Goal: Task Accomplishment & Management: Use online tool/utility

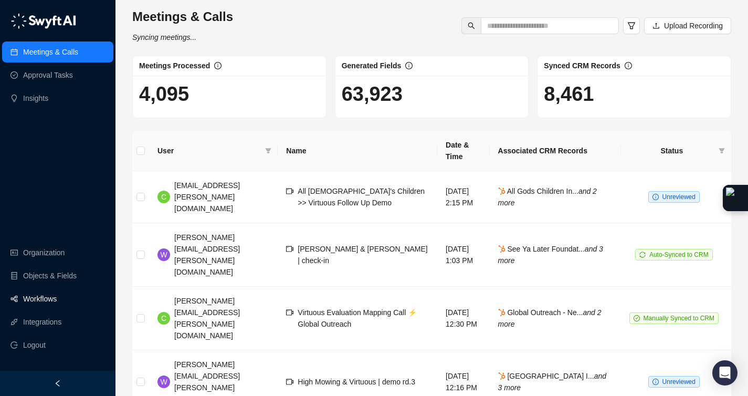
click at [57, 299] on link "Workflows" at bounding box center [40, 298] width 34 height 21
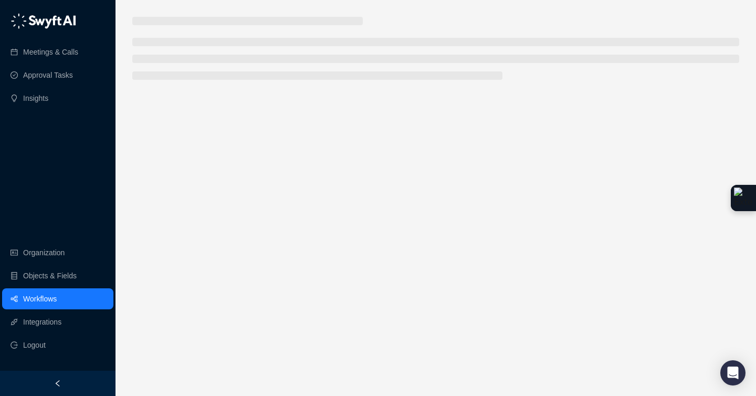
click at [57, 298] on link "Workflows" at bounding box center [40, 298] width 34 height 21
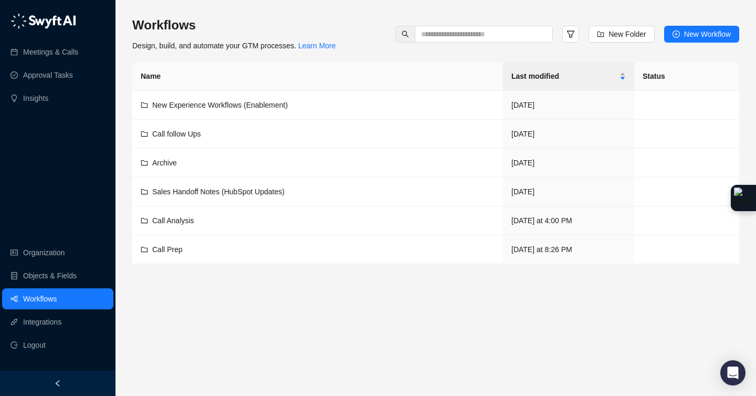
drag, startPoint x: 58, startPoint y: 299, endPoint x: 170, endPoint y: 250, distance: 122.2
click at [170, 250] on span "Call Prep" at bounding box center [167, 249] width 30 height 8
click at [170, 250] on main "Workflows Design, build, and automate your GTM processes. Learn More New Folder…" at bounding box center [435, 202] width 607 height 371
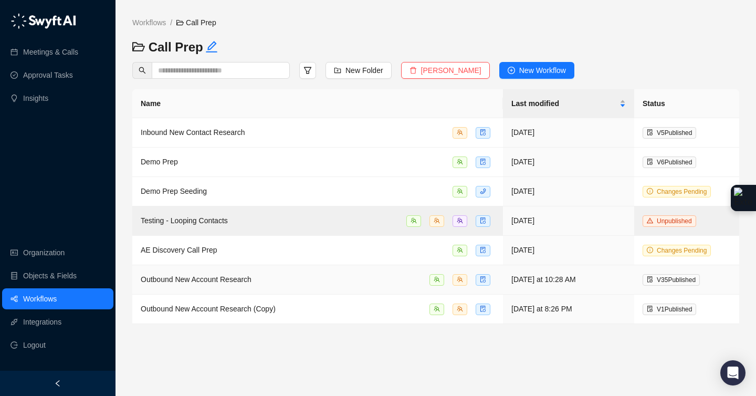
drag, startPoint x: 170, startPoint y: 250, endPoint x: 241, endPoint y: 262, distance: 72.5
click at [241, 275] on span "Outbound New Account Research" at bounding box center [196, 279] width 111 height 8
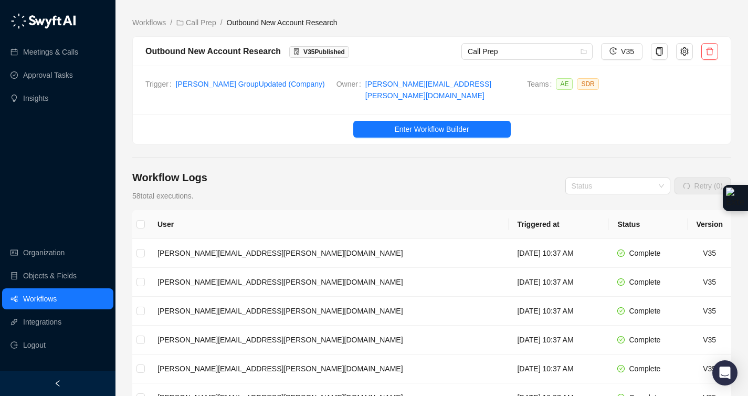
click at [425, 123] on span "Enter Workflow Builder" at bounding box center [431, 129] width 75 height 12
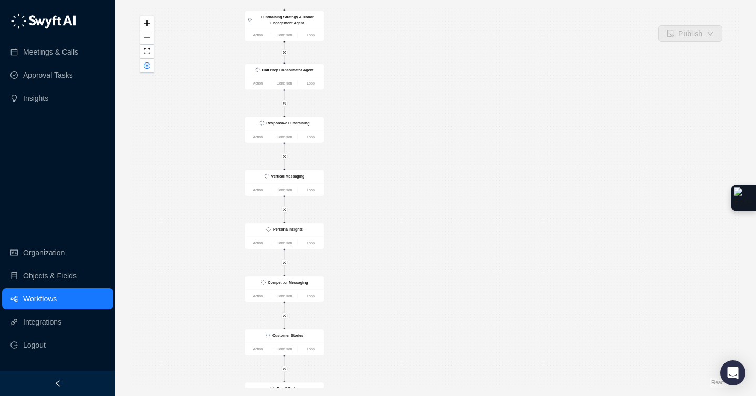
drag, startPoint x: 241, startPoint y: 262, endPoint x: 428, endPoint y: 130, distance: 228.5
click at [428, 130] on div "Is True CRM Record Updated Action Condition Loop List of SDRs that are opted in…" at bounding box center [435, 197] width 607 height 379
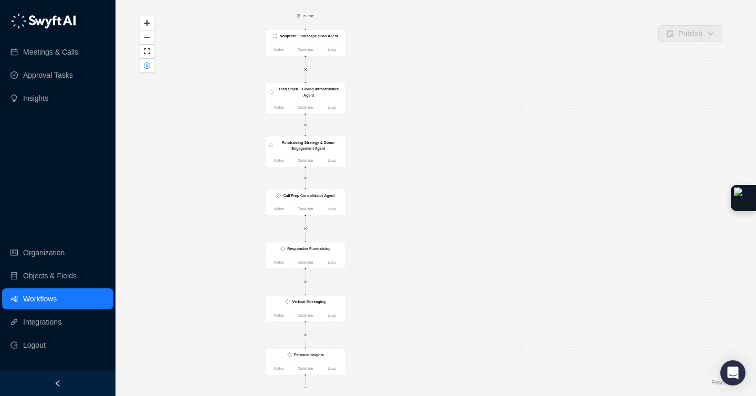
drag, startPoint x: 428, startPoint y: 130, endPoint x: 449, endPoint y: 249, distance: 120.6
click at [449, 249] on div "Is True CRM Record Updated Action Condition Loop List of SDRs that are opted in…" at bounding box center [435, 197] width 607 height 379
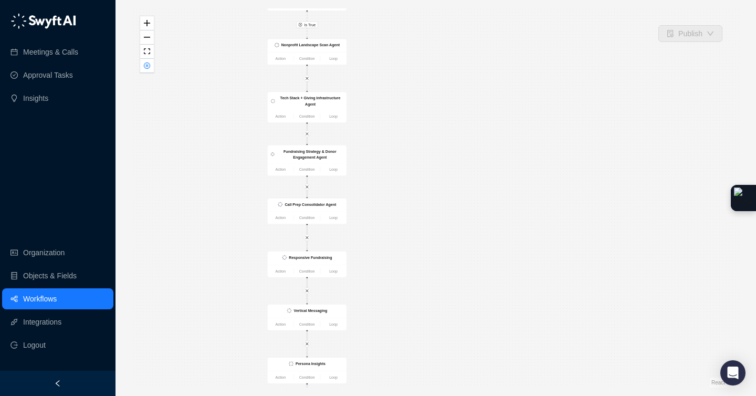
drag, startPoint x: 449, startPoint y: 249, endPoint x: 435, endPoint y: 238, distance: 17.6
click at [435, 238] on div "Is True CRM Record Updated Action Condition Loop List of SDRs that are opted in…" at bounding box center [435, 197] width 607 height 379
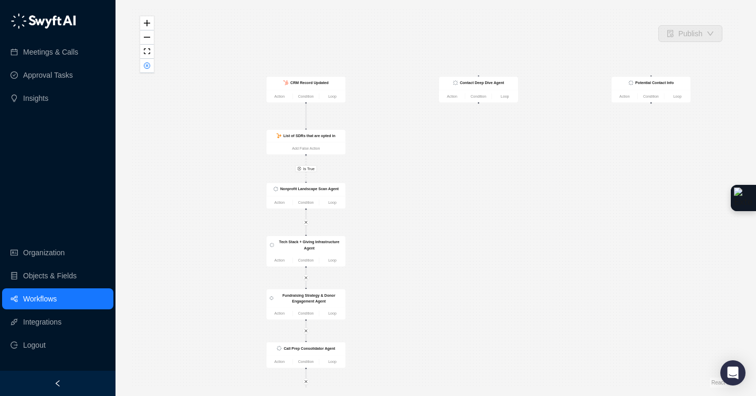
drag, startPoint x: 435, startPoint y: 238, endPoint x: 402, endPoint y: 113, distance: 129.4
click at [402, 113] on div "Is True CRM Record Updated Action Condition Loop List of SDRs that are opted in…" at bounding box center [435, 197] width 607 height 379
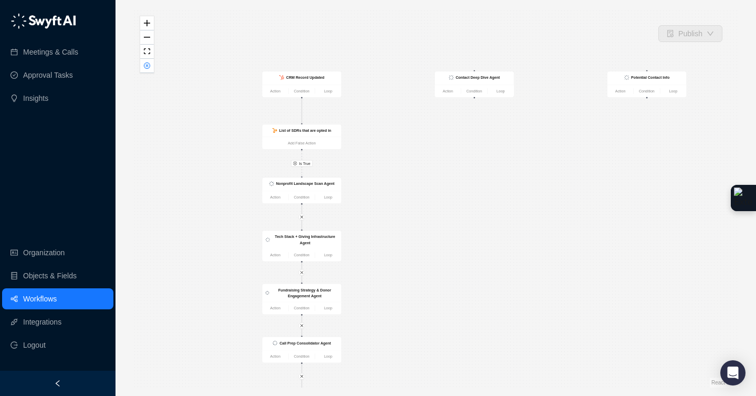
click at [321, 77] on strong "CRM Record Updated" at bounding box center [305, 78] width 38 height 4
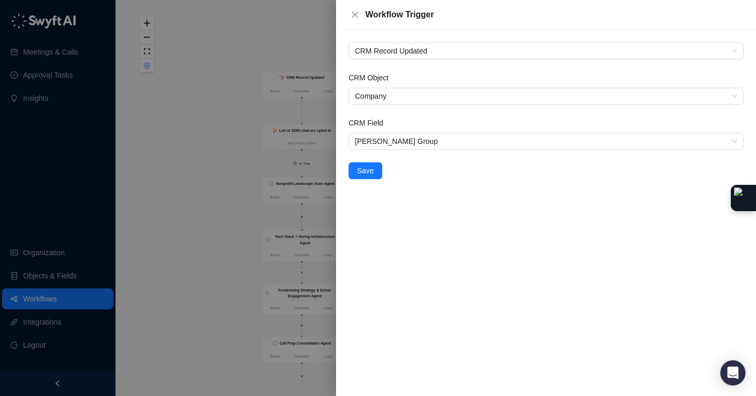
click at [207, 99] on div at bounding box center [378, 198] width 756 height 396
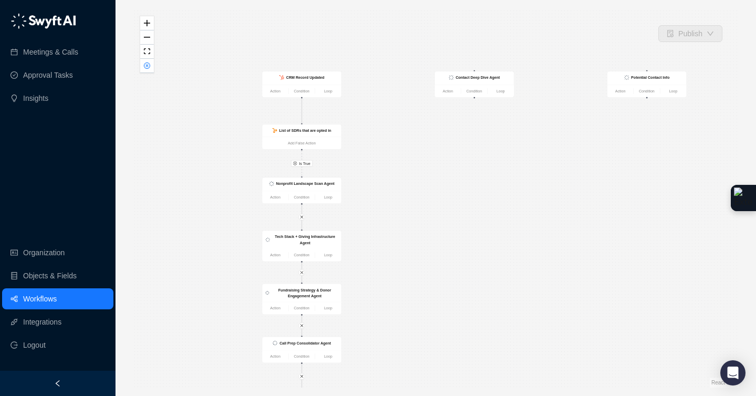
click at [329, 130] on strong "List of SDRs that are opted in" at bounding box center [305, 131] width 52 height 4
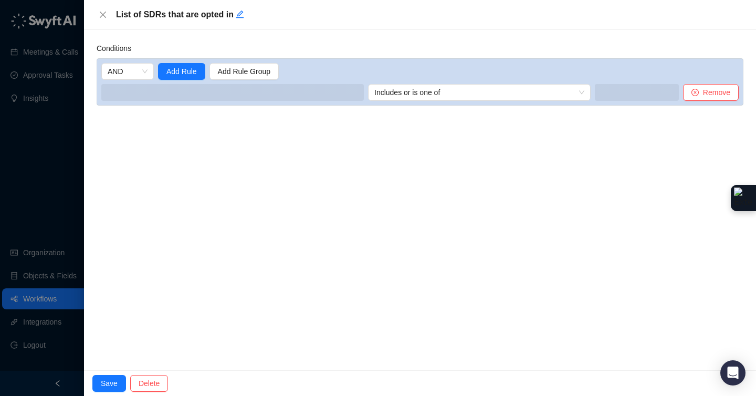
click at [101, 12] on icon "close" at bounding box center [103, 14] width 8 height 8
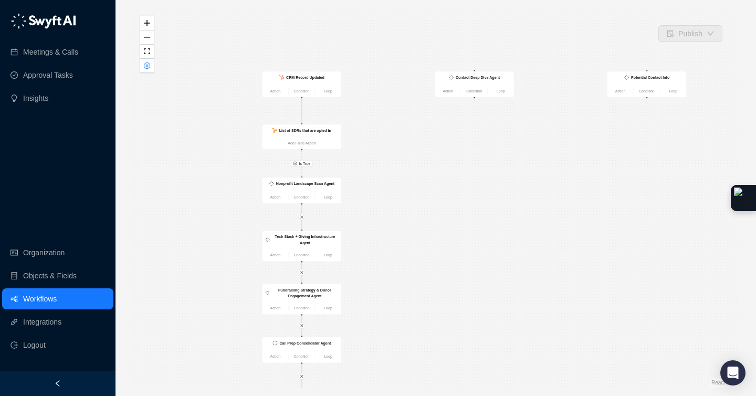
click at [318, 184] on strong "Nonprofit Landscape Scan Agent" at bounding box center [305, 184] width 58 height 4
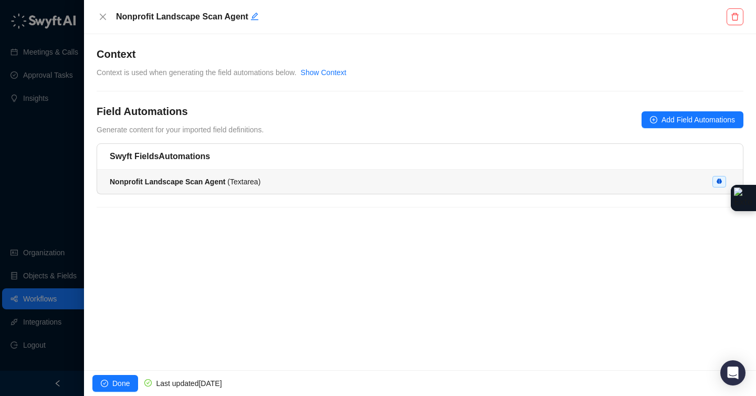
click at [102, 19] on icon "close" at bounding box center [103, 17] width 8 height 8
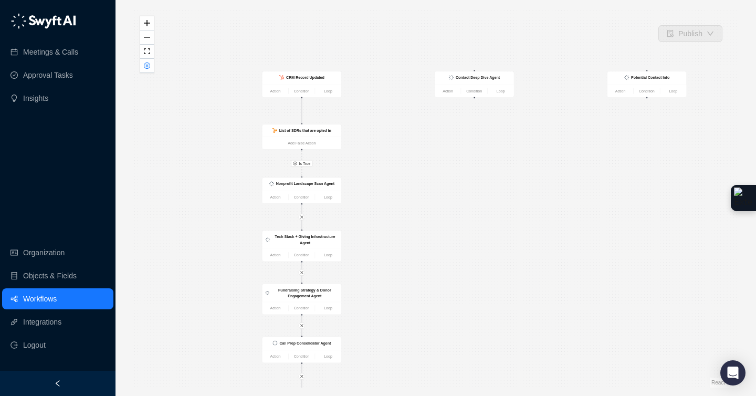
click at [276, 198] on link "Action" at bounding box center [275, 197] width 26 height 6
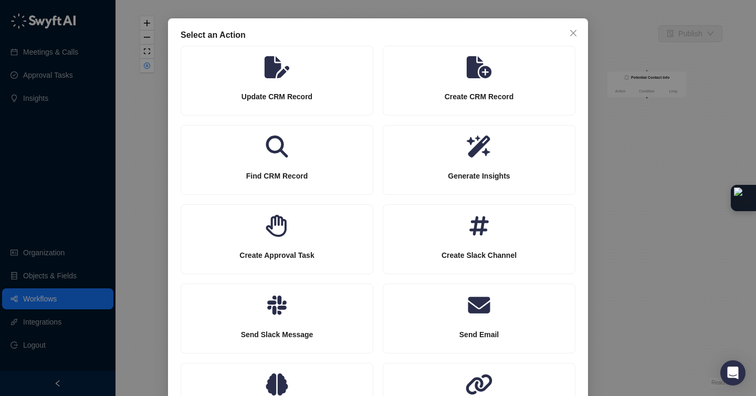
scroll to position [57, 0]
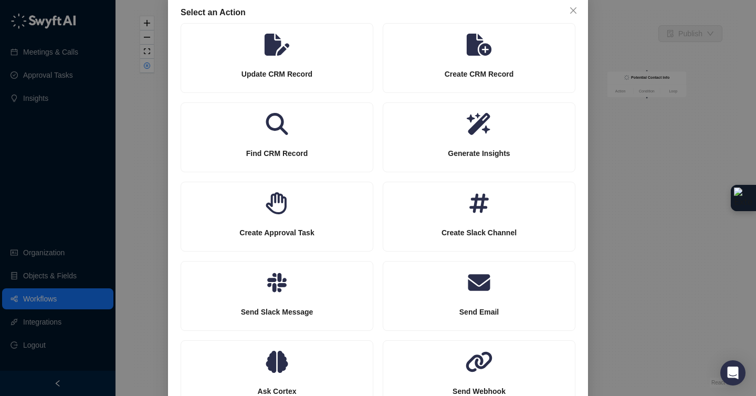
click at [268, 125] on icon at bounding box center [277, 124] width 193 height 22
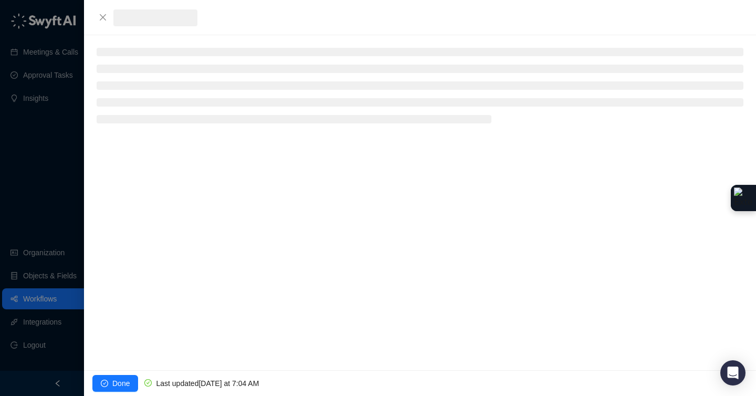
scroll to position [41, 0]
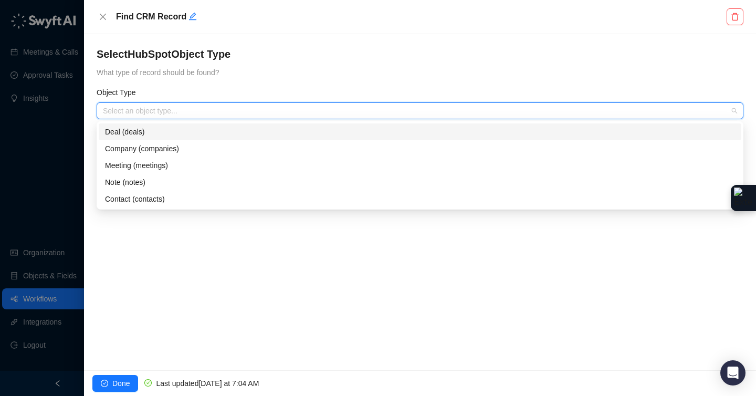
click at [230, 112] on input "search" at bounding box center [417, 111] width 628 height 16
click at [167, 198] on div "Contact (contacts)" at bounding box center [420, 199] width 630 height 12
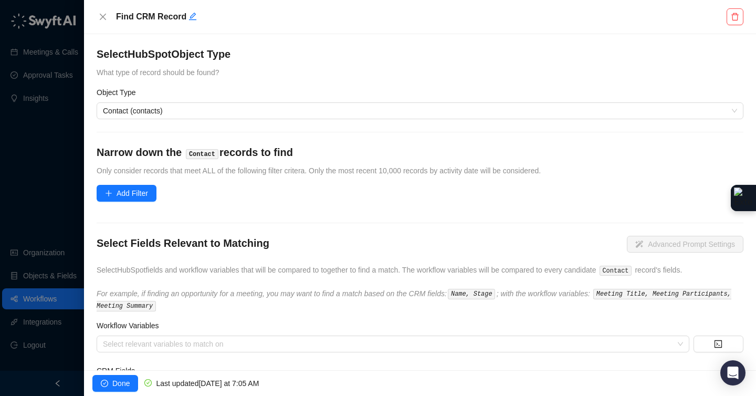
click at [150, 194] on button "Add Filter" at bounding box center [127, 193] width 60 height 17
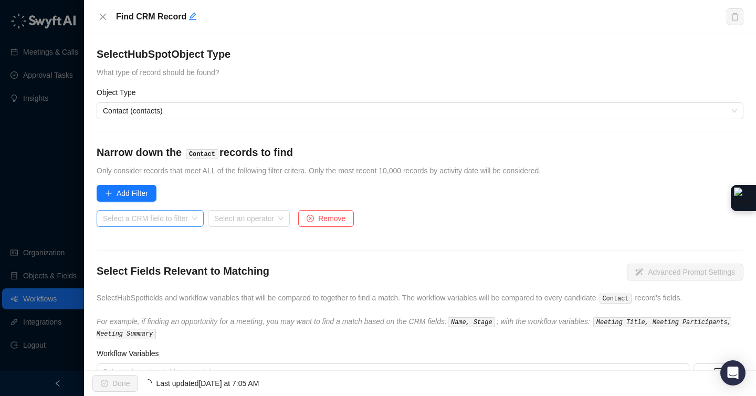
drag, startPoint x: 402, startPoint y: 113, endPoint x: 166, endPoint y: 213, distance: 255.7
click at [166, 213] on input "search" at bounding box center [147, 219] width 88 height 16
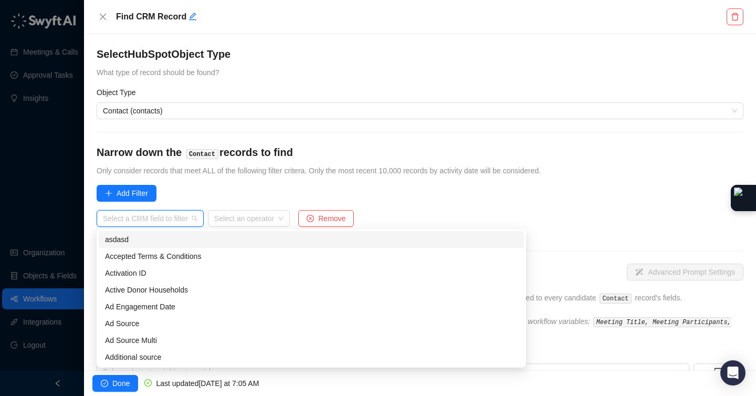
click at [278, 159] on h4 "Narrow down the Contact records to find" at bounding box center [420, 152] width 647 height 15
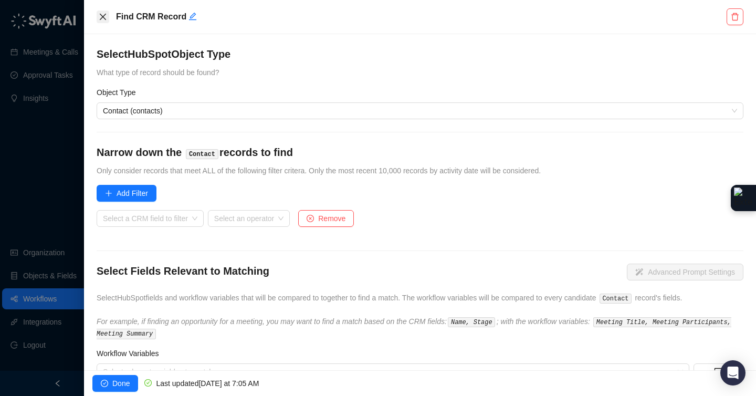
click at [105, 17] on icon "close" at bounding box center [103, 17] width 8 height 8
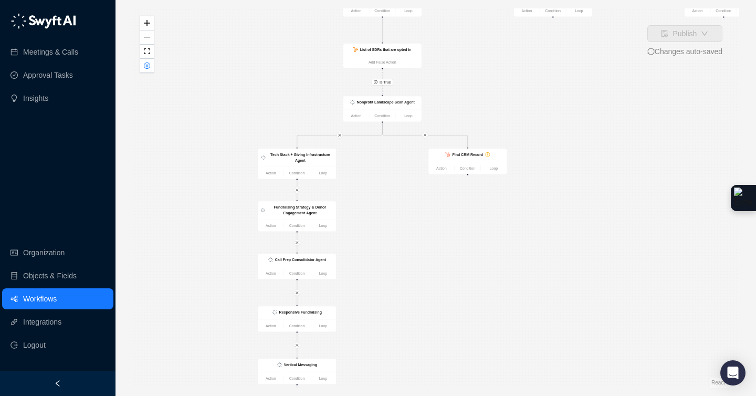
drag, startPoint x: 334, startPoint y: 89, endPoint x: 396, endPoint y: 221, distance: 145.6
click at [396, 221] on div "Is True Find CRM Record Action Condition Loop CRM Record Updated Action Conditi…" at bounding box center [435, 197] width 607 height 379
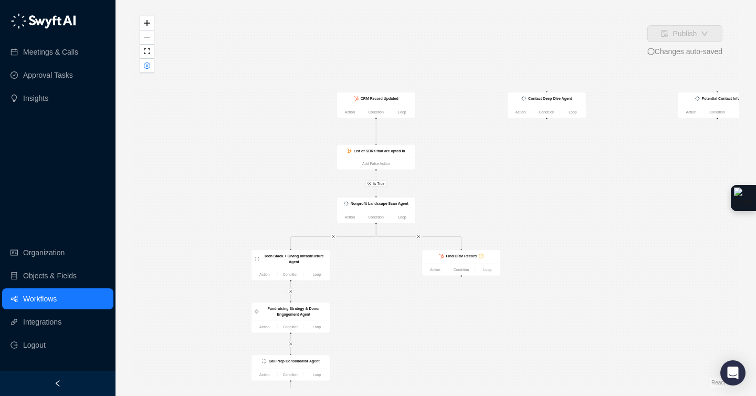
drag, startPoint x: 397, startPoint y: 190, endPoint x: 396, endPoint y: 281, distance: 91.9
click at [391, 291] on div "Is True Find CRM Record Action Condition Loop CRM Record Updated Action Conditi…" at bounding box center [435, 197] width 607 height 379
click at [148, 65] on icon "close-circle" at bounding box center [147, 66] width 3 height 3
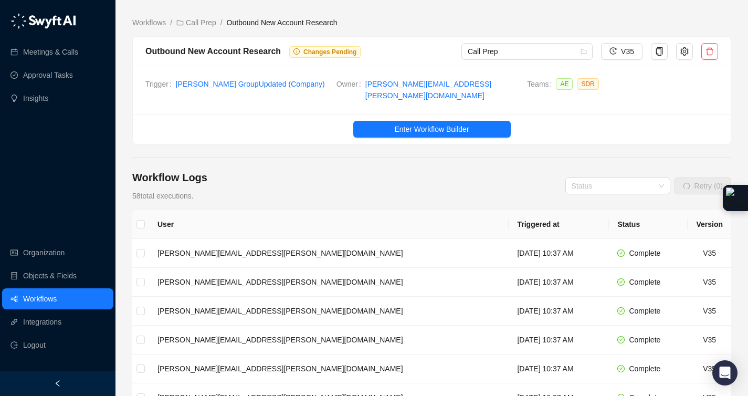
click at [57, 294] on link "Workflows" at bounding box center [40, 298] width 34 height 21
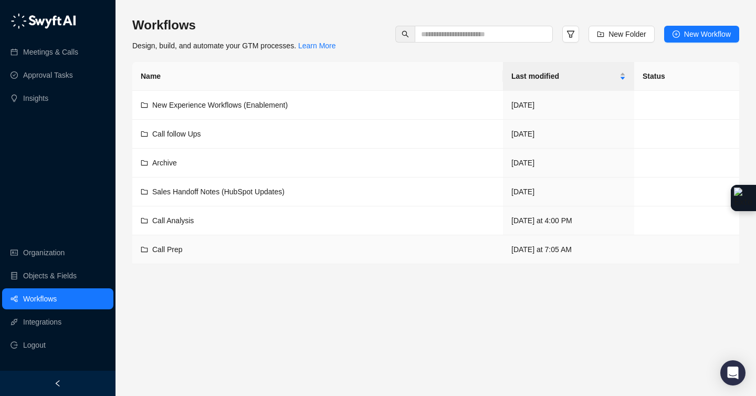
click at [177, 249] on span "Call Prep" at bounding box center [167, 249] width 30 height 8
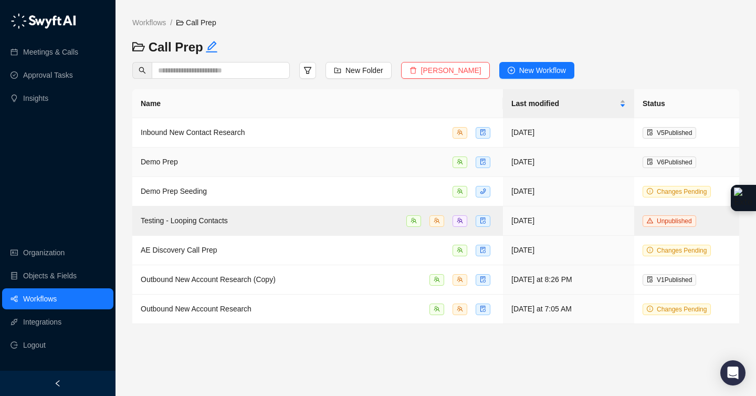
click at [181, 156] on div "Demo Prep" at bounding box center [318, 162] width 354 height 12
click at [191, 187] on span "Demo Prep Seeding" at bounding box center [174, 191] width 66 height 8
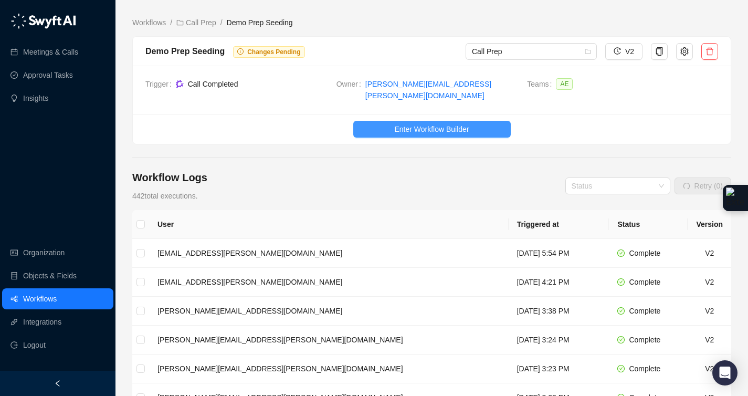
click at [449, 123] on span "Enter Workflow Builder" at bounding box center [431, 129] width 75 height 12
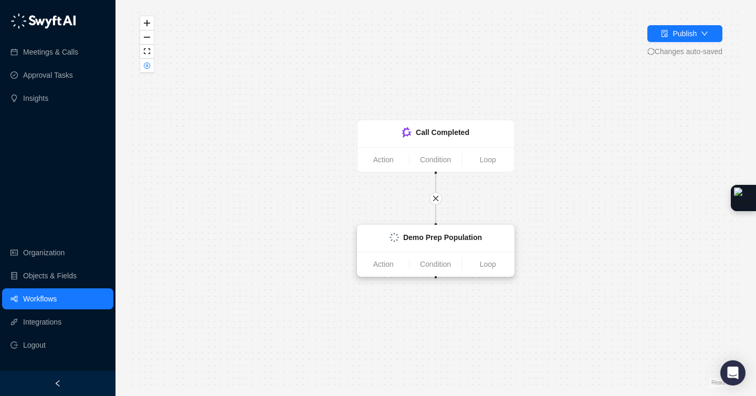
click at [450, 233] on strong "Demo Prep Population" at bounding box center [442, 237] width 79 height 8
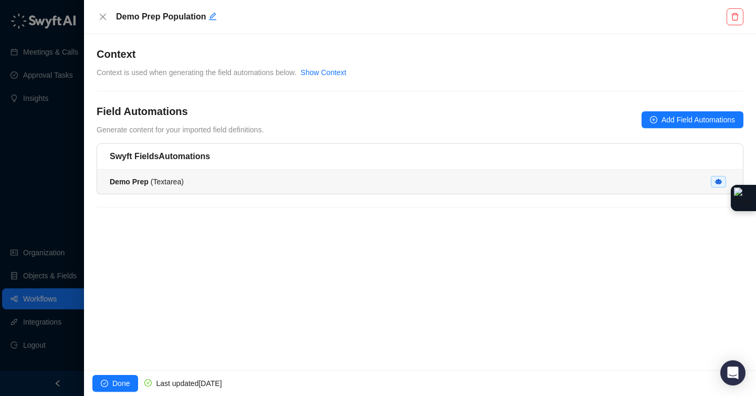
click at [313, 180] on div "Demo Prep ( Textarea )" at bounding box center [420, 182] width 620 height 12
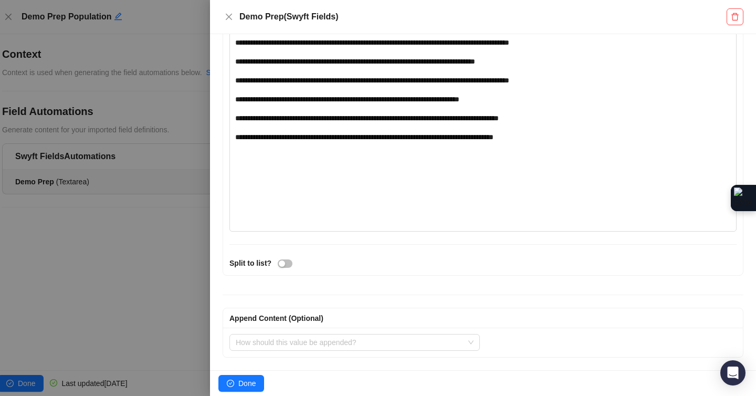
scroll to position [1028, 0]
click at [247, 380] on span "Done" at bounding box center [246, 383] width 17 height 12
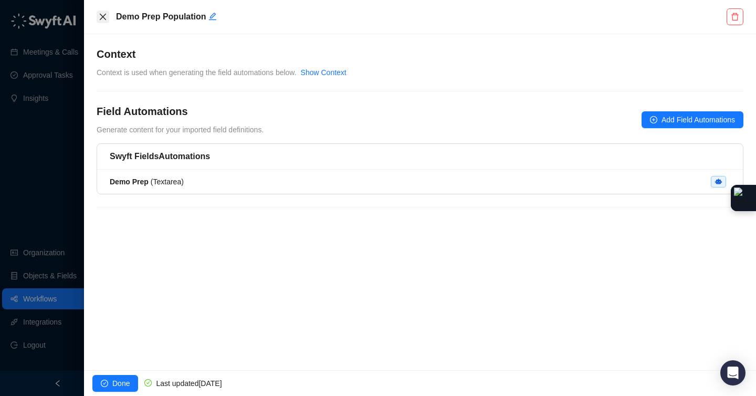
click at [102, 15] on icon "close" at bounding box center [103, 17] width 8 height 8
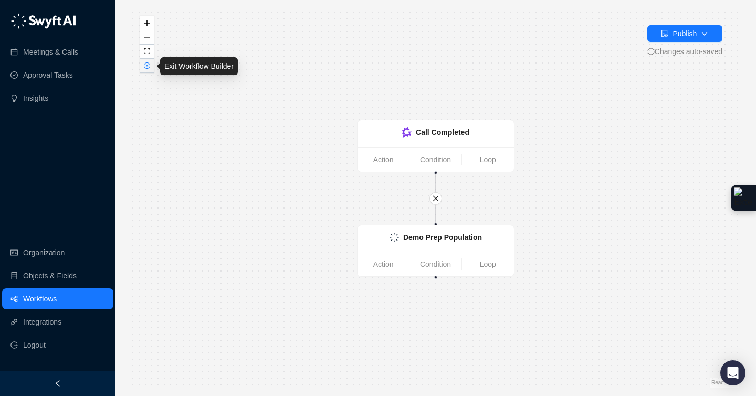
click at [143, 65] on button "button" at bounding box center [147, 66] width 14 height 14
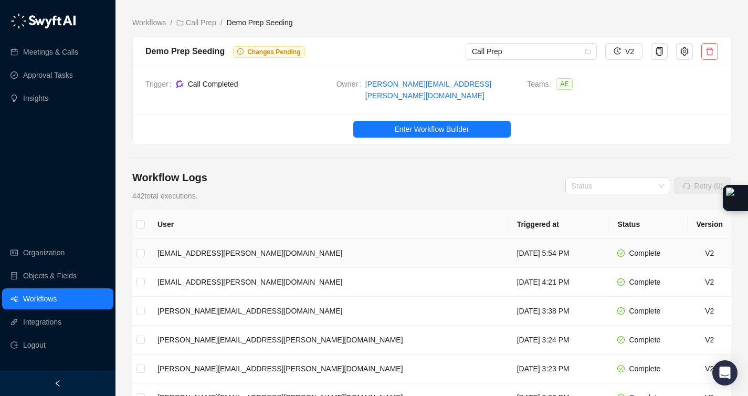
click at [281, 239] on td "[EMAIL_ADDRESS][PERSON_NAME][DOMAIN_NAME]" at bounding box center [329, 253] width 360 height 29
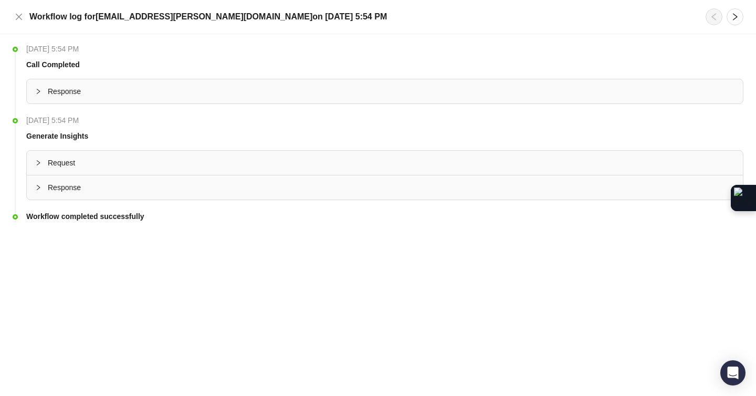
click at [36, 184] on icon "collapsed" at bounding box center [38, 187] width 6 height 6
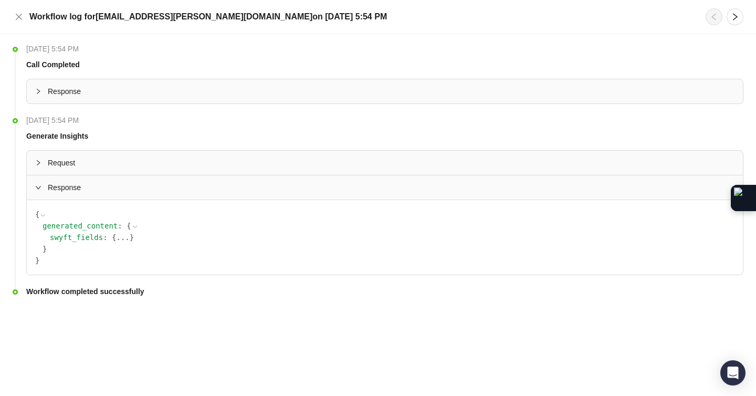
click at [39, 162] on icon "collapsed" at bounding box center [38, 163] width 6 height 6
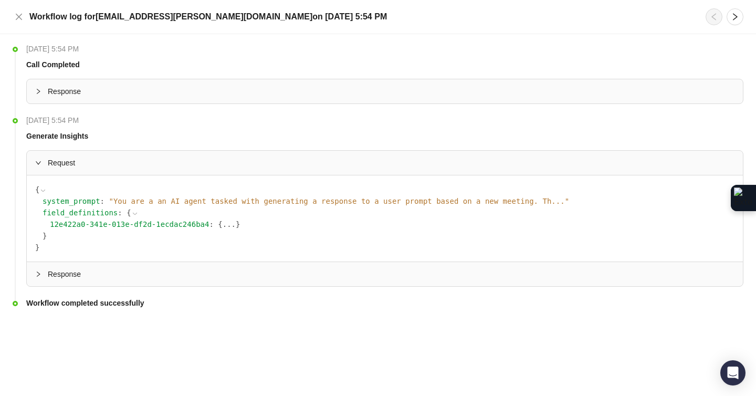
click at [37, 276] on icon "collapsed" at bounding box center [38, 274] width 6 height 6
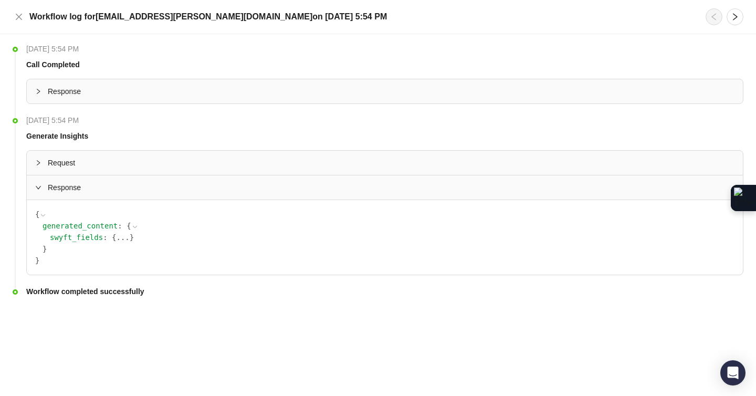
click at [0, 0] on icon at bounding box center [0, 0] width 0 height 0
click at [135, 227] on icon at bounding box center [135, 227] width 4 height 2
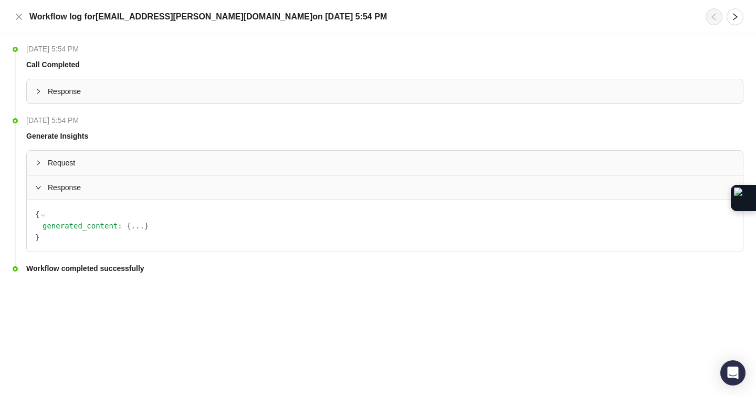
click at [134, 228] on button "..." at bounding box center [137, 226] width 13 height 12
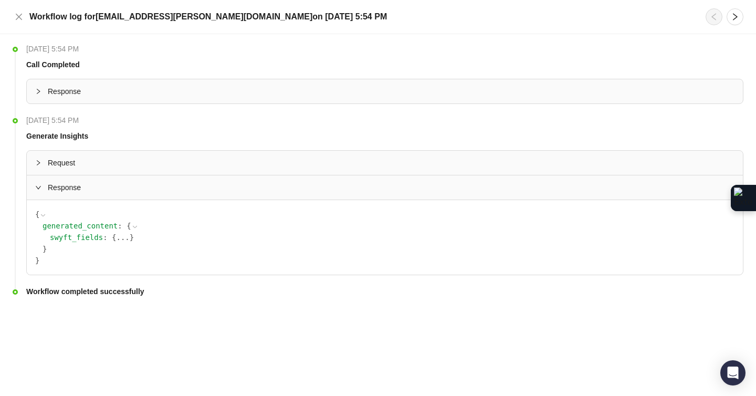
click at [133, 229] on icon at bounding box center [134, 226] width 7 height 7
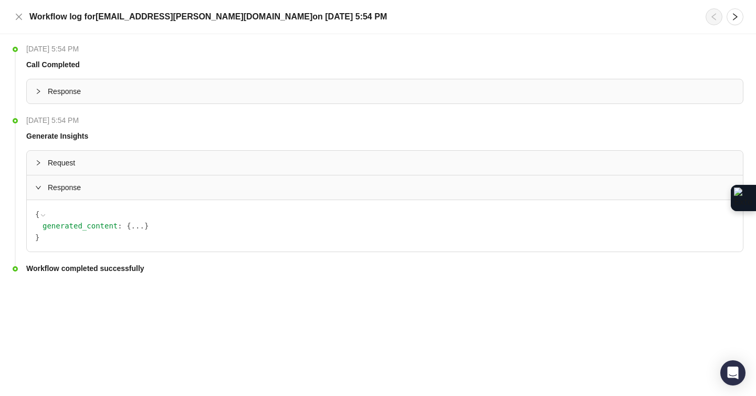
click at [134, 226] on button "..." at bounding box center [137, 226] width 13 height 12
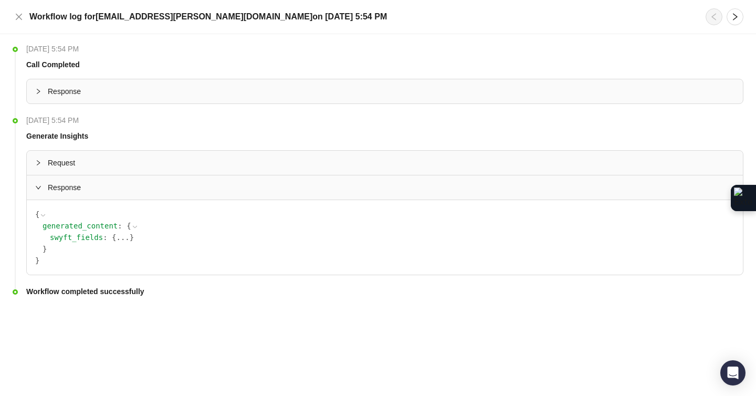
click at [118, 239] on button "..." at bounding box center [122, 237] width 13 height 12
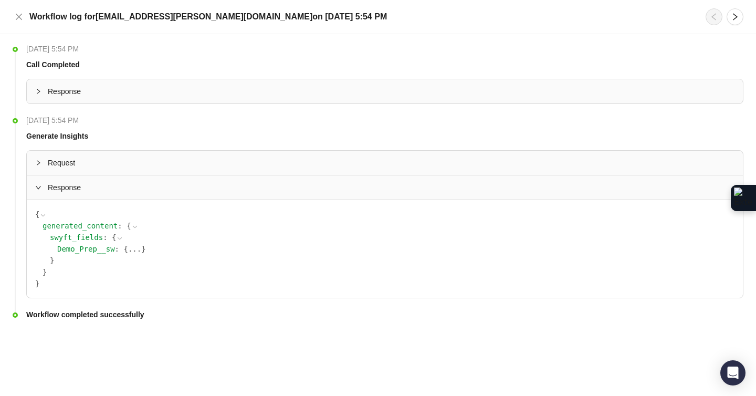
click at [131, 249] on button "..." at bounding box center [134, 249] width 13 height 12
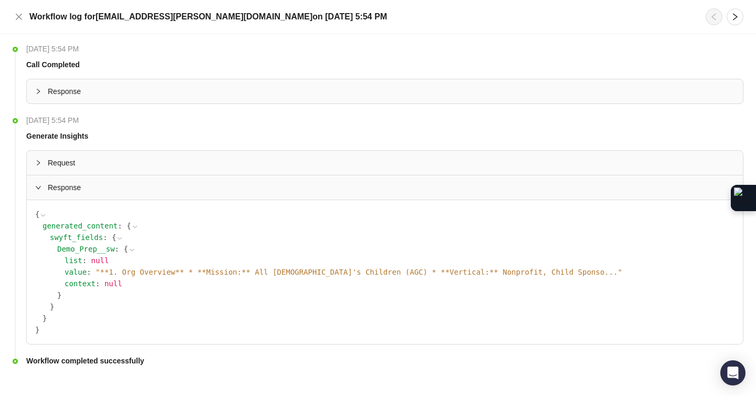
click at [544, 271] on span "" **1. Org Overview** * **Mission:** All [DEMOGRAPHIC_DATA]'s Children (AGC) * …" at bounding box center [359, 272] width 527 height 8
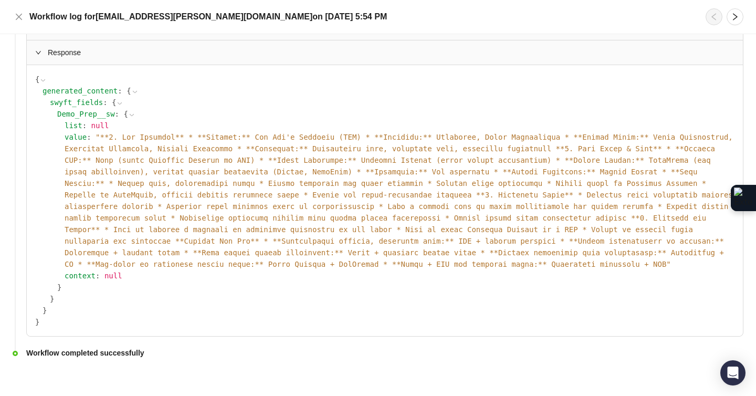
scroll to position [150, 0]
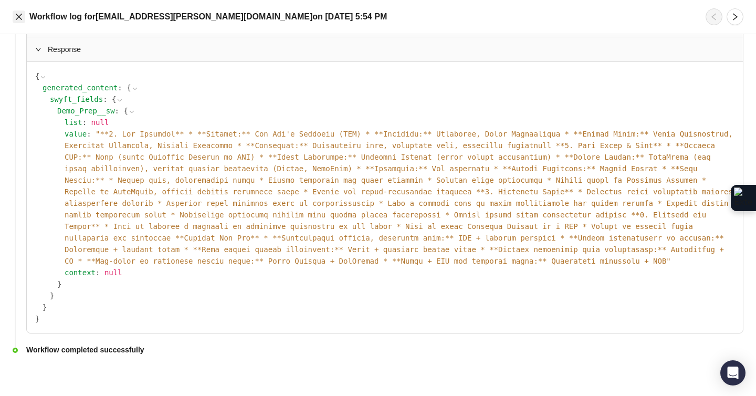
click at [19, 18] on icon "close" at bounding box center [19, 17] width 8 height 8
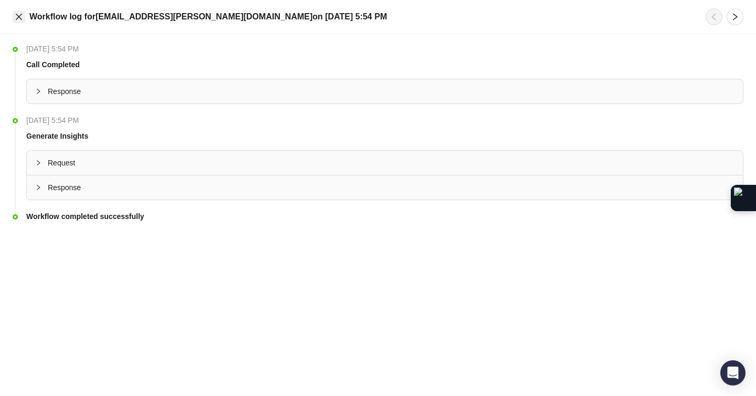
click at [16, 17] on icon "close" at bounding box center [19, 17] width 8 height 8
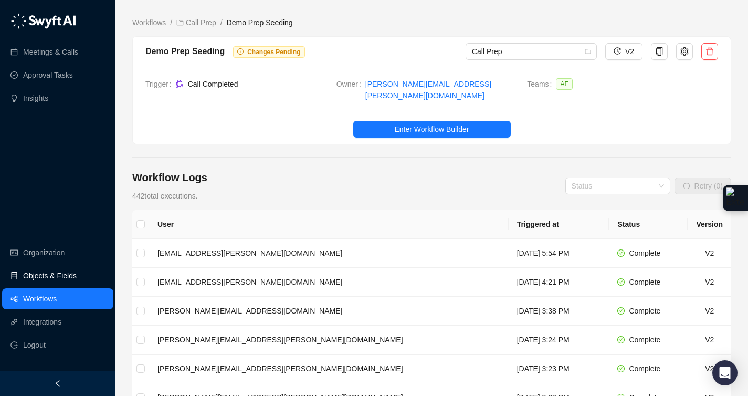
click at [55, 276] on link "Objects & Fields" at bounding box center [50, 275] width 54 height 21
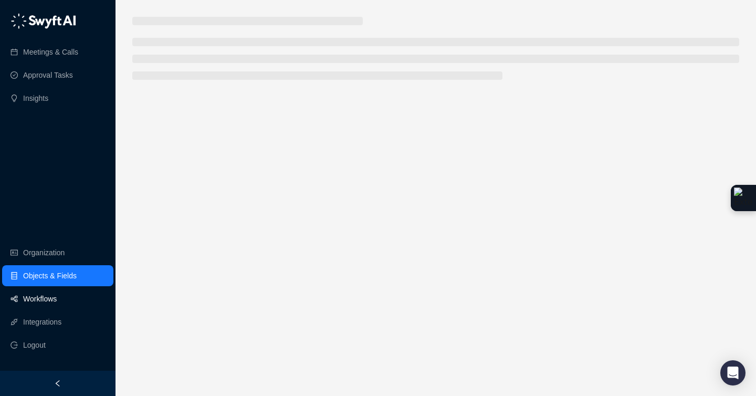
click at [56, 301] on link "Workflows" at bounding box center [40, 298] width 34 height 21
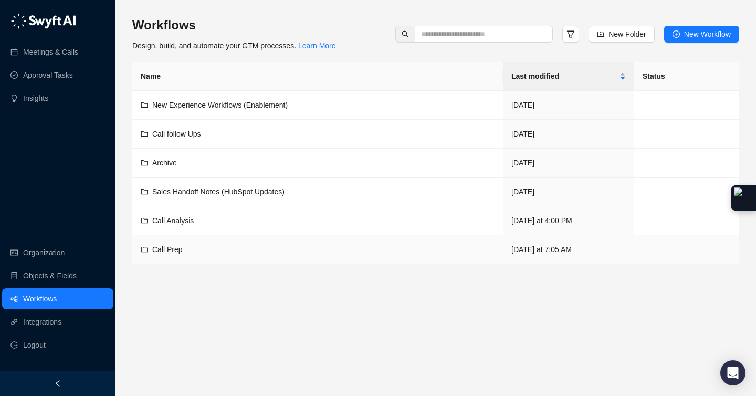
click at [177, 248] on span "Call Prep" at bounding box center [167, 249] width 30 height 8
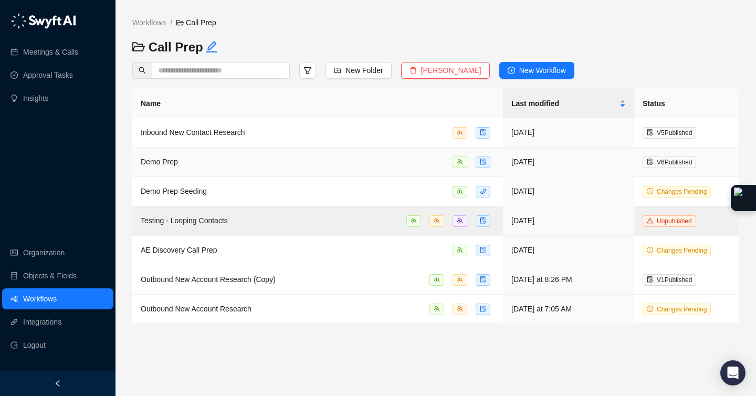
click at [165, 157] on span "Demo Prep" at bounding box center [159, 161] width 37 height 8
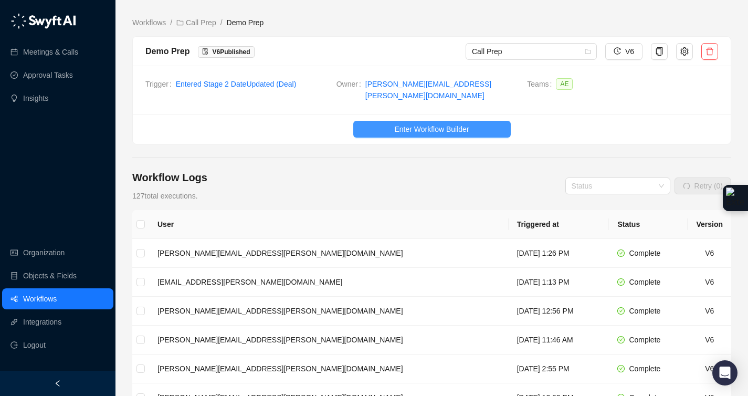
click at [414, 123] on span "Enter Workflow Builder" at bounding box center [431, 129] width 75 height 12
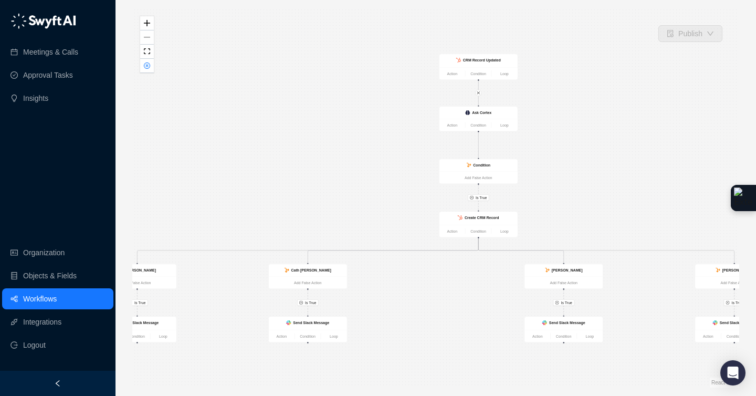
click at [414, 118] on div "Is True Is True Is True Is True Is True CRM Record Updated Action Condition Loo…" at bounding box center [435, 197] width 607 height 379
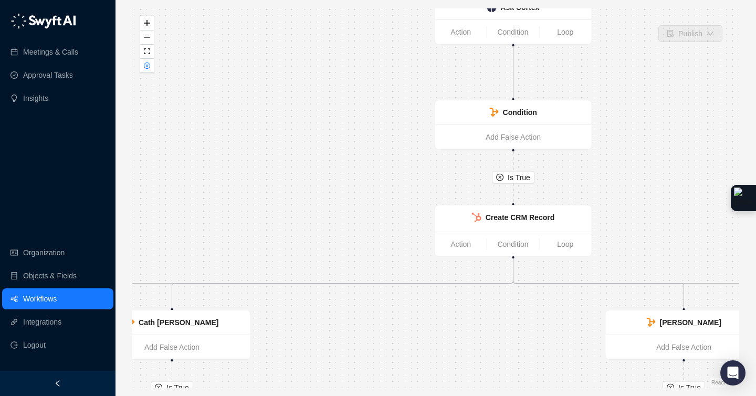
drag, startPoint x: 344, startPoint y: 184, endPoint x: 314, endPoint y: 85, distance: 104.1
click at [314, 85] on div "Is True Is True Is True Is True Is True CRM Record Updated Action Condition Loo…" at bounding box center [435, 197] width 607 height 379
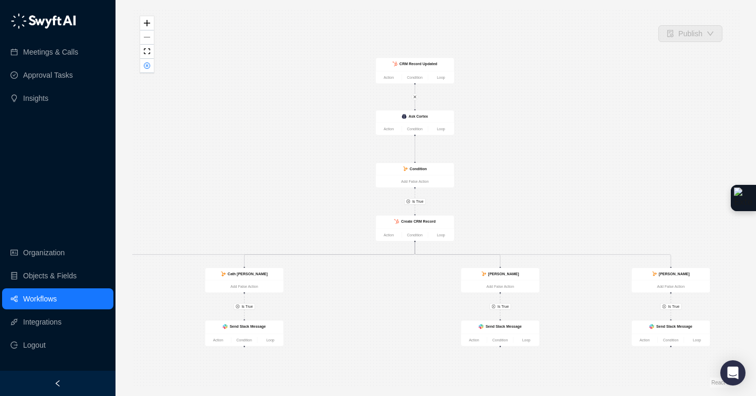
drag, startPoint x: 552, startPoint y: 67, endPoint x: 547, endPoint y: 110, distance: 43.3
click at [548, 110] on div "Is True Is True Is True Is True Is True CRM Record Updated Action Condition Loo…" at bounding box center [435, 197] width 607 height 379
click at [417, 114] on strong "Ask Cortex" at bounding box center [417, 116] width 19 height 4
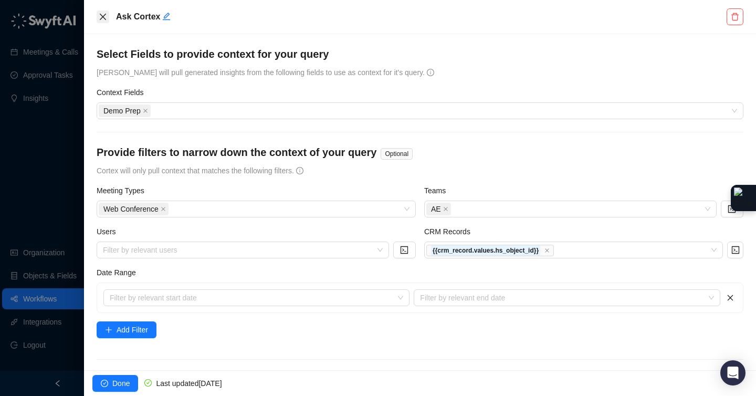
click at [101, 16] on icon "close" at bounding box center [103, 17] width 8 height 8
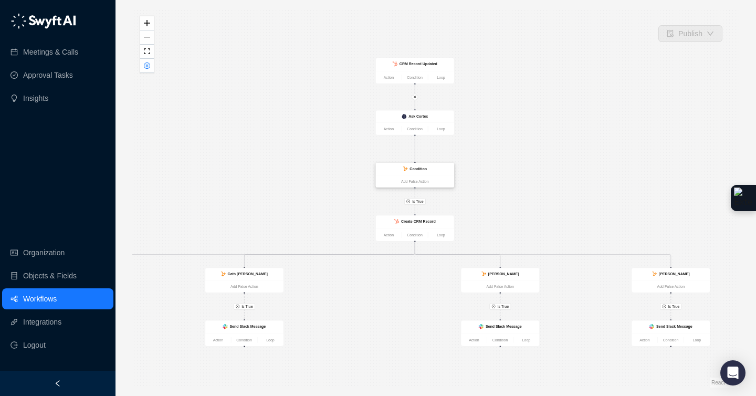
click at [436, 166] on div "Condition" at bounding box center [415, 169] width 78 height 12
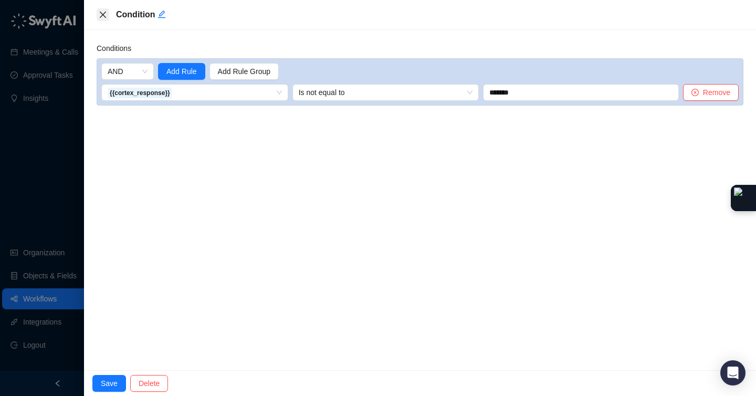
click at [104, 14] on icon "close" at bounding box center [103, 15] width 6 height 6
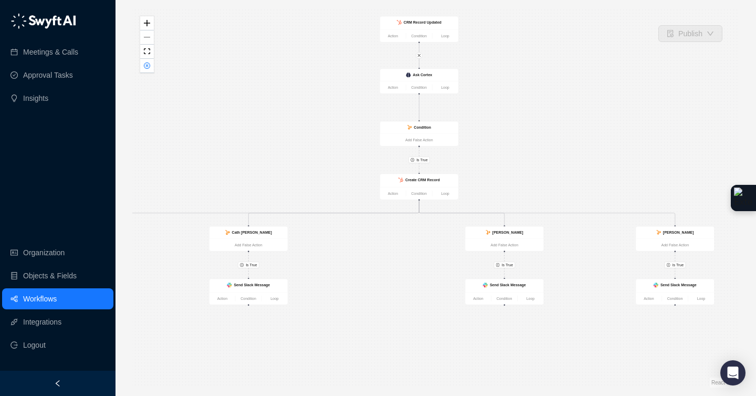
drag, startPoint x: 481, startPoint y: 196, endPoint x: 486, endPoint y: 151, distance: 45.3
click at [486, 151] on div "Is True Is True Is True Is True Is True CRM Record Updated Action Condition Loo…" at bounding box center [435, 197] width 607 height 379
click at [433, 176] on strong "Create CRM Record" at bounding box center [422, 176] width 35 height 4
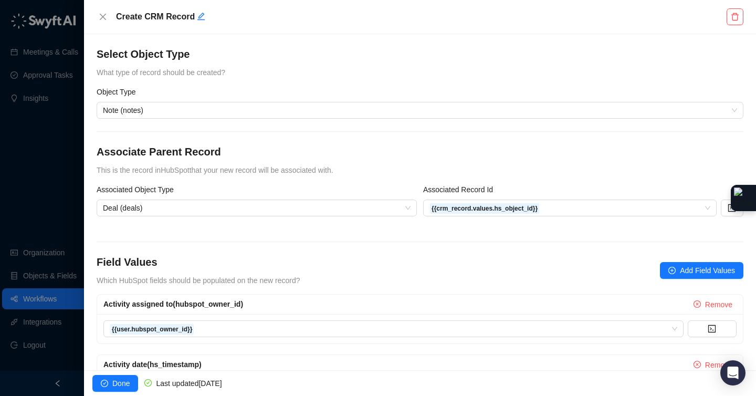
scroll to position [2, 0]
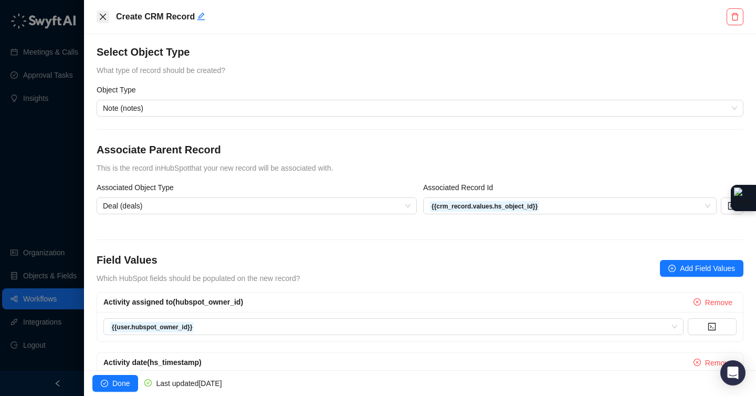
click at [104, 21] on button "Close" at bounding box center [103, 16] width 13 height 13
click at [105, 12] on button "Close" at bounding box center [103, 16] width 13 height 13
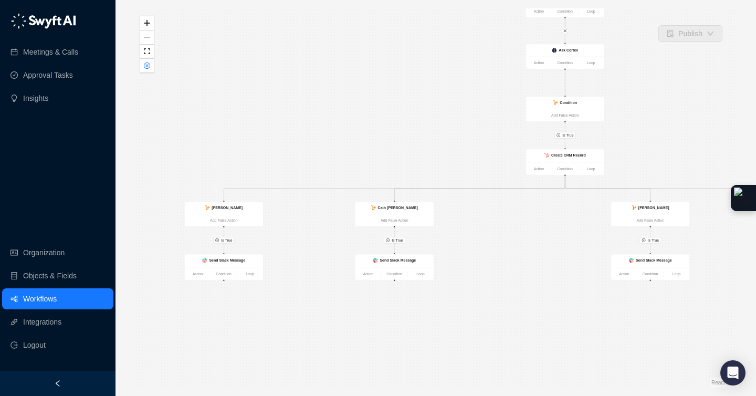
drag, startPoint x: 375, startPoint y: 266, endPoint x: 531, endPoint y: 241, distance: 158.4
click at [532, 242] on div "Is True Is True Is True Is True Is True CRM Record Updated Action Condition Loo…" at bounding box center [435, 197] width 607 height 379
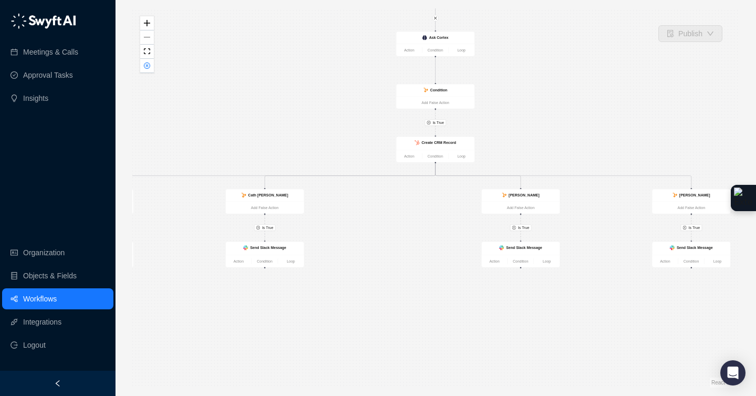
drag, startPoint x: 534, startPoint y: 345, endPoint x: 377, endPoint y: 344, distance: 157.0
click at [377, 344] on div "Is True Is True Is True Is True Is True CRM Record Updated Action Condition Loo…" at bounding box center [435, 197] width 607 height 379
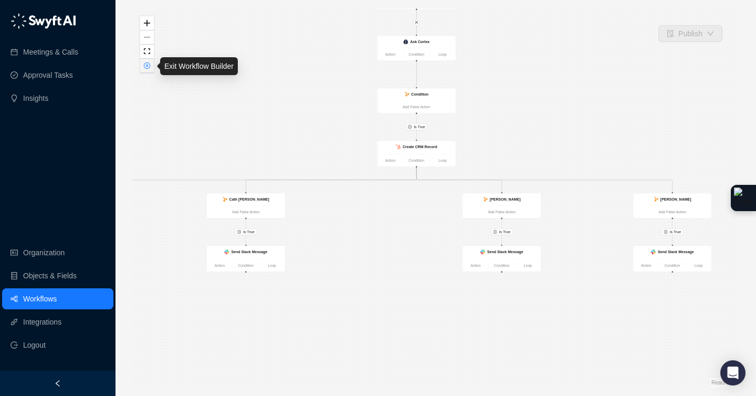
click at [147, 63] on icon "close-circle" at bounding box center [146, 65] width 5 height 5
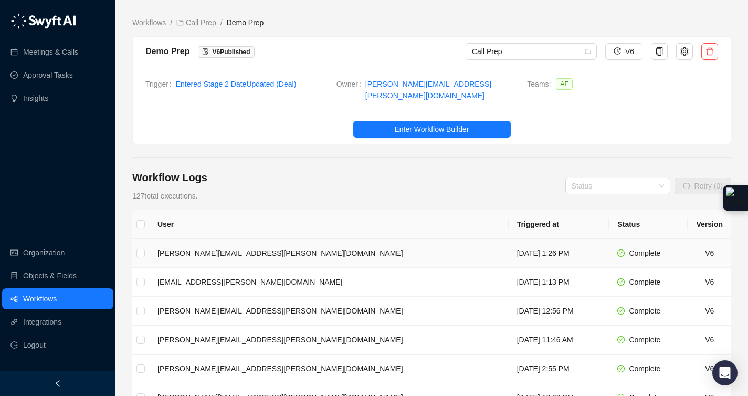
click at [291, 246] on td "[PERSON_NAME][EMAIL_ADDRESS][PERSON_NAME][DOMAIN_NAME]" at bounding box center [329, 253] width 360 height 29
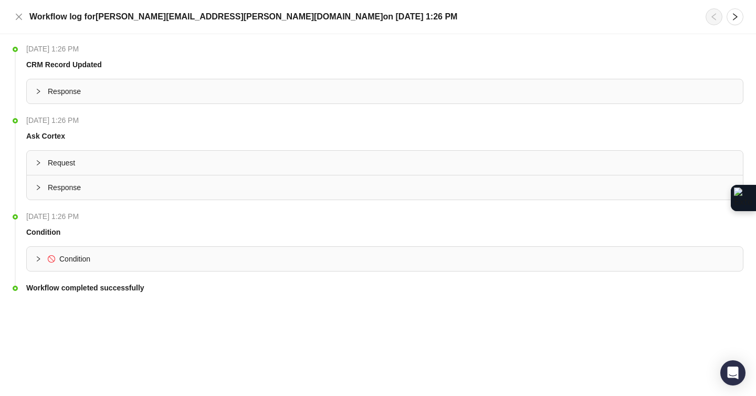
click at [41, 260] on icon "collapsed" at bounding box center [38, 259] width 6 height 6
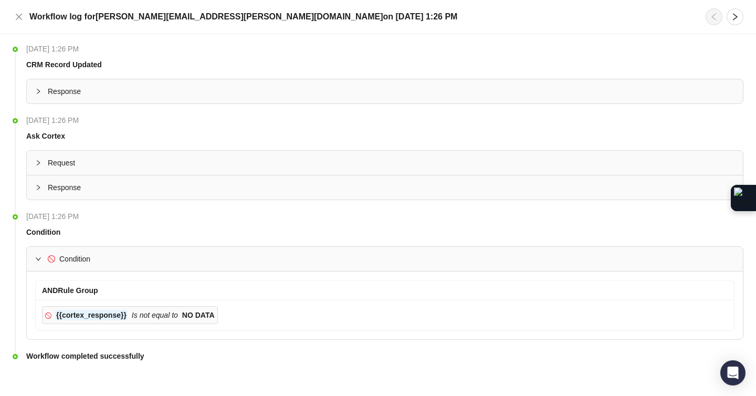
click at [35, 187] on icon "collapsed" at bounding box center [38, 187] width 6 height 6
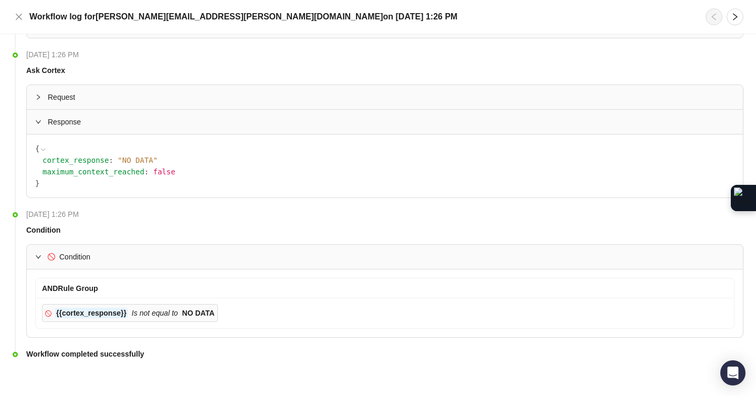
scroll to position [70, 0]
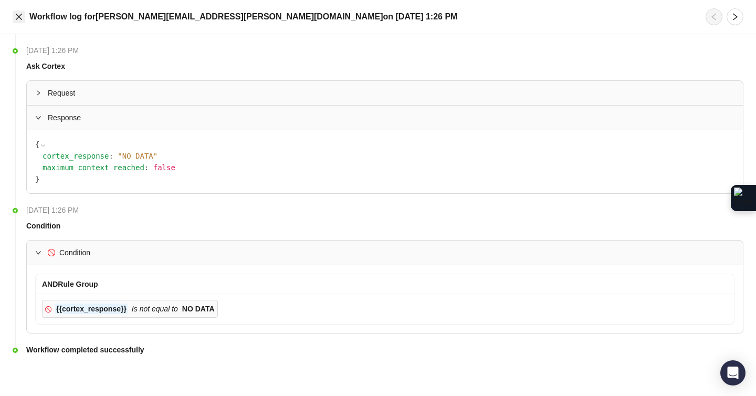
click at [16, 14] on icon "close" at bounding box center [19, 17] width 6 height 6
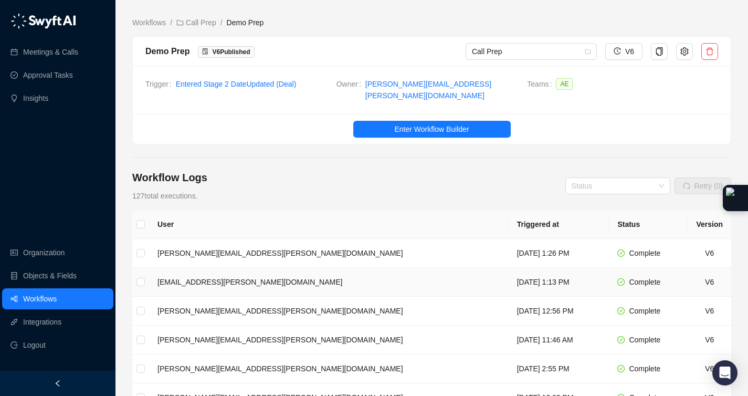
click at [295, 281] on td "[EMAIL_ADDRESS][PERSON_NAME][DOMAIN_NAME]" at bounding box center [329, 282] width 360 height 29
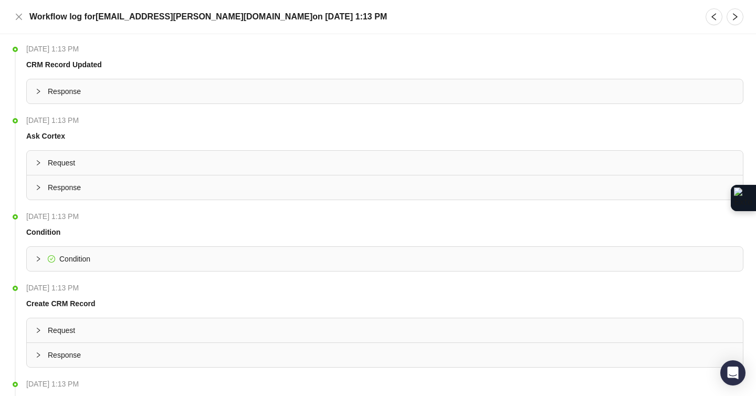
click at [37, 354] on icon "collapsed" at bounding box center [38, 355] width 6 height 6
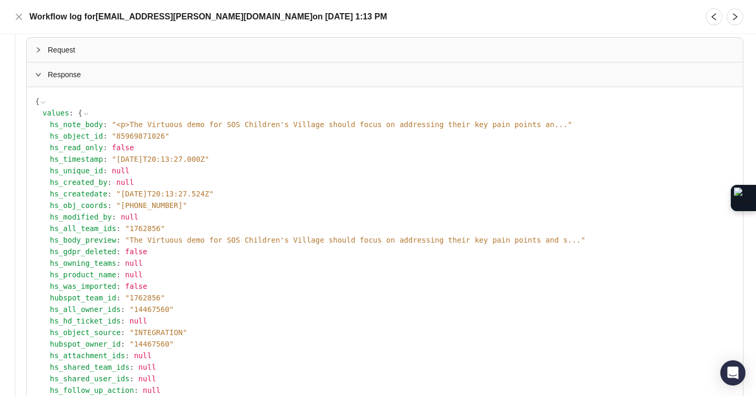
scroll to position [282, 0]
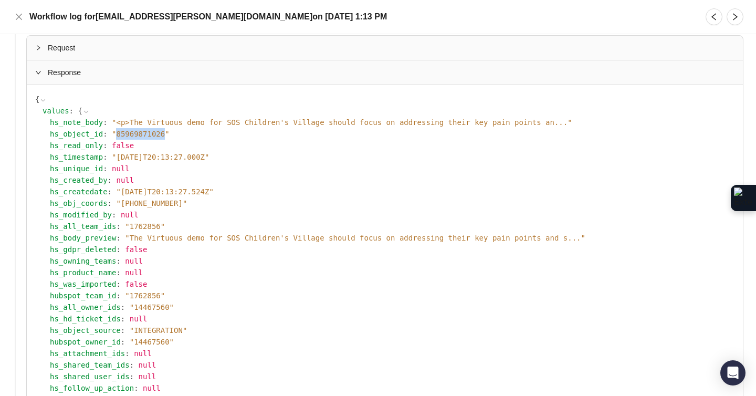
drag, startPoint x: 165, startPoint y: 133, endPoint x: 118, endPoint y: 135, distance: 46.8
click at [118, 135] on span "" 85969871026 "" at bounding box center [141, 134] width 58 height 8
copy span "85969871026"
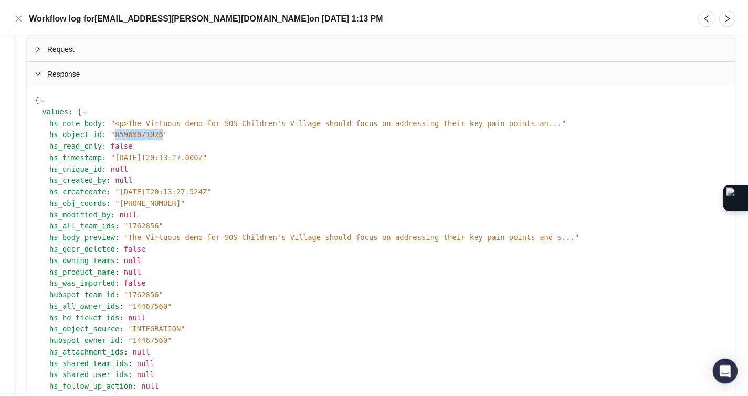
scroll to position [285, 0]
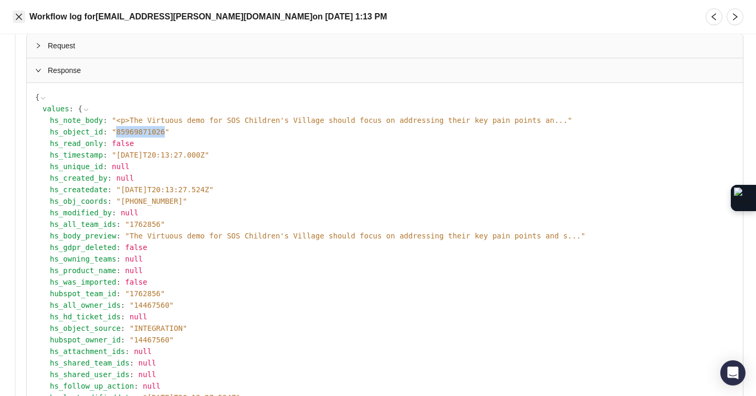
click at [23, 15] on icon "close" at bounding box center [19, 17] width 8 height 8
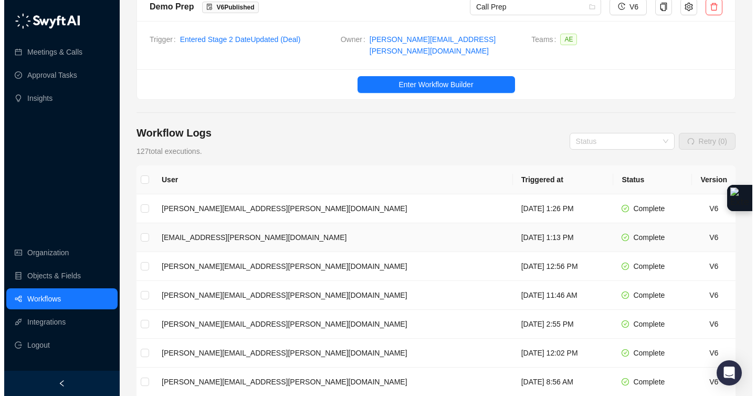
scroll to position [67, 0]
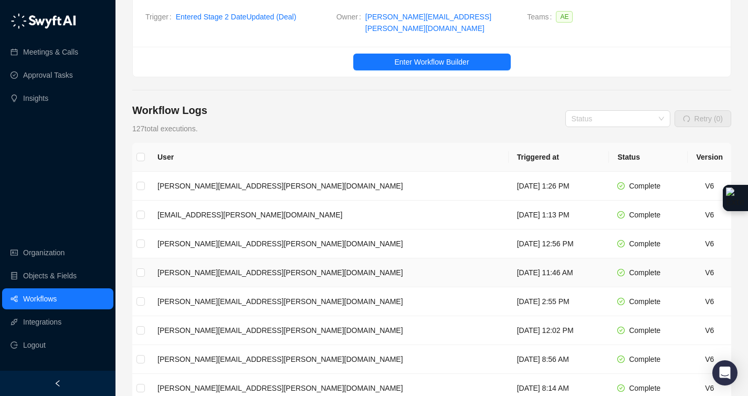
click at [249, 265] on td "[PERSON_NAME][EMAIL_ADDRESS][PERSON_NAME][DOMAIN_NAME]" at bounding box center [329, 272] width 360 height 29
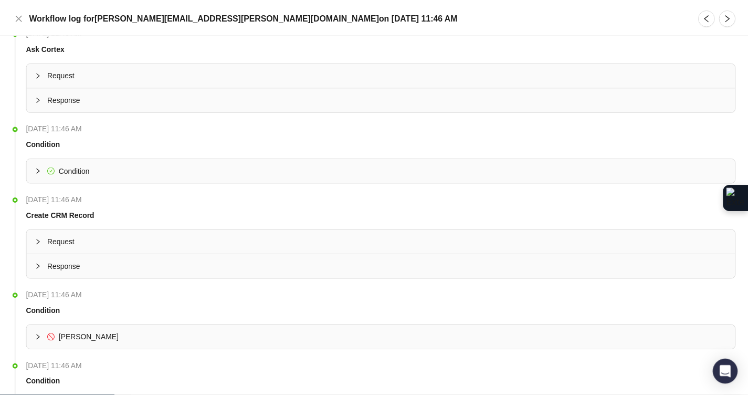
scroll to position [79, 0]
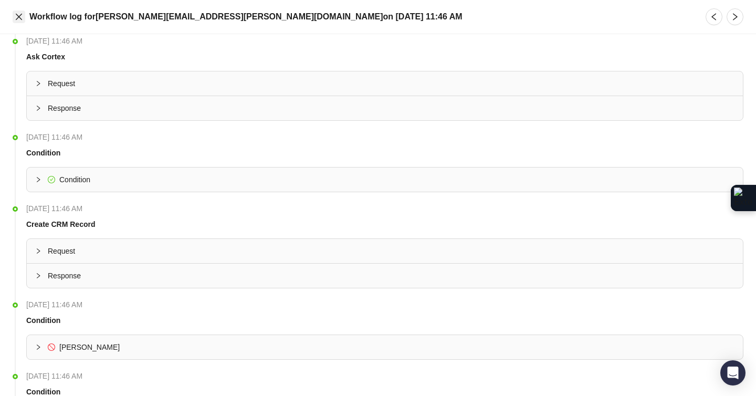
click at [18, 15] on icon "close" at bounding box center [19, 17] width 8 height 8
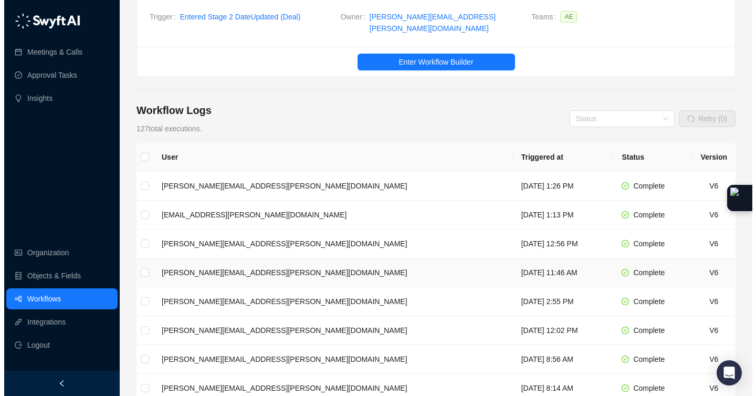
scroll to position [65, 0]
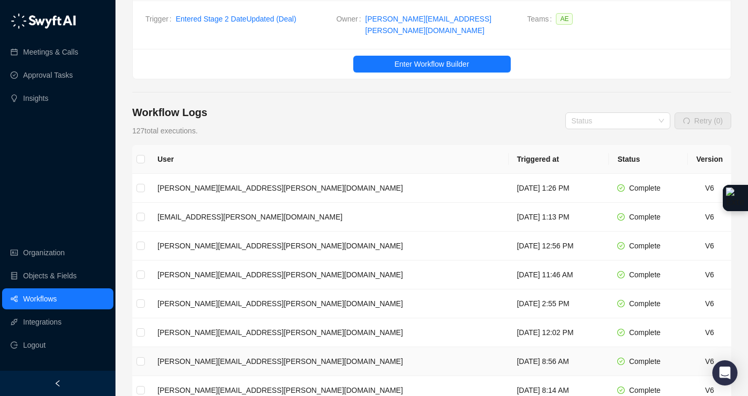
click at [197, 359] on td "[PERSON_NAME][EMAIL_ADDRESS][PERSON_NAME][DOMAIN_NAME]" at bounding box center [329, 361] width 360 height 29
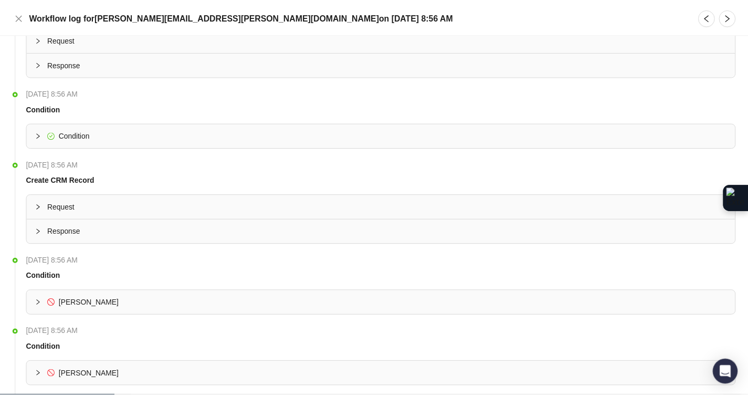
scroll to position [122, 0]
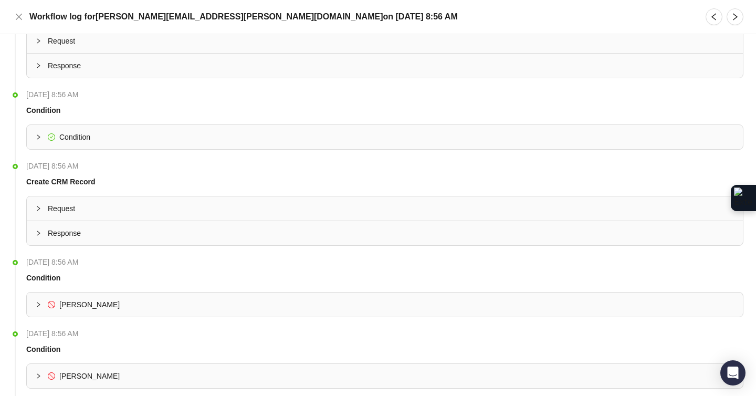
click at [39, 231] on icon "collapsed" at bounding box center [38, 233] width 6 height 6
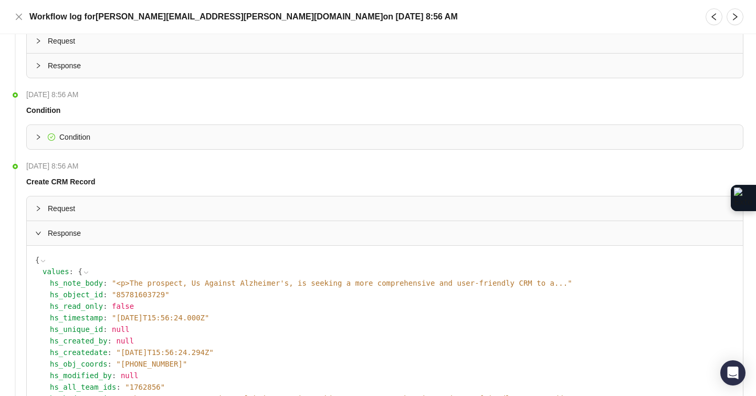
click at [35, 135] on icon "collapsed" at bounding box center [38, 137] width 6 height 6
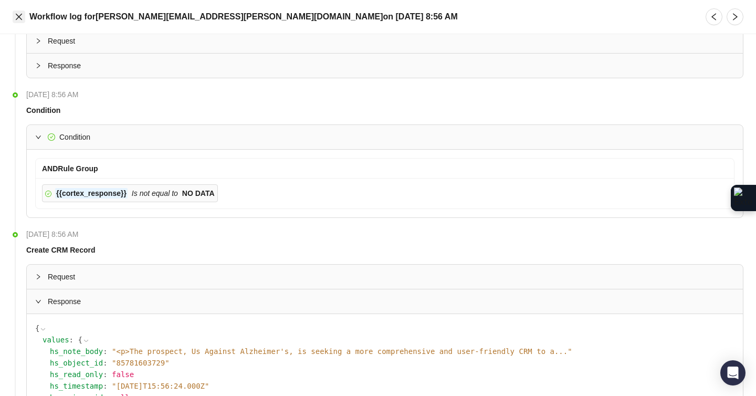
click at [24, 20] on button "Close" at bounding box center [19, 16] width 13 height 13
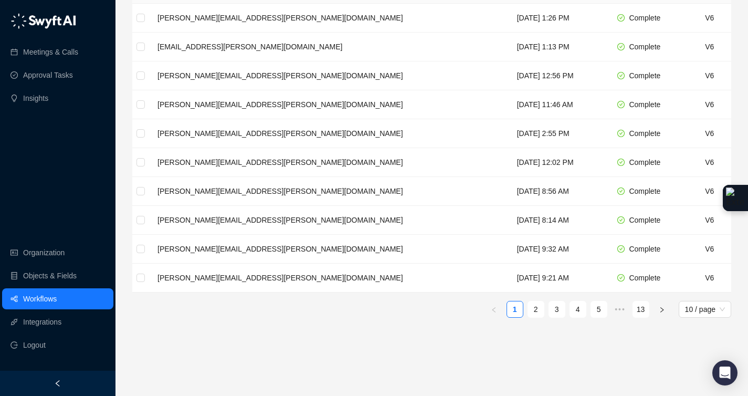
scroll to position [245, 0]
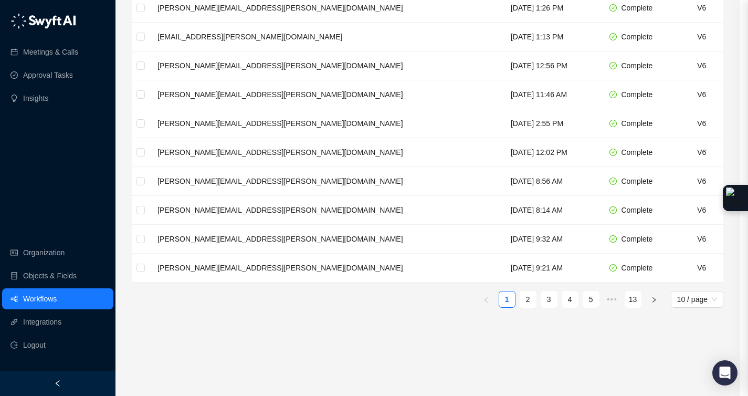
scroll to position [65, 0]
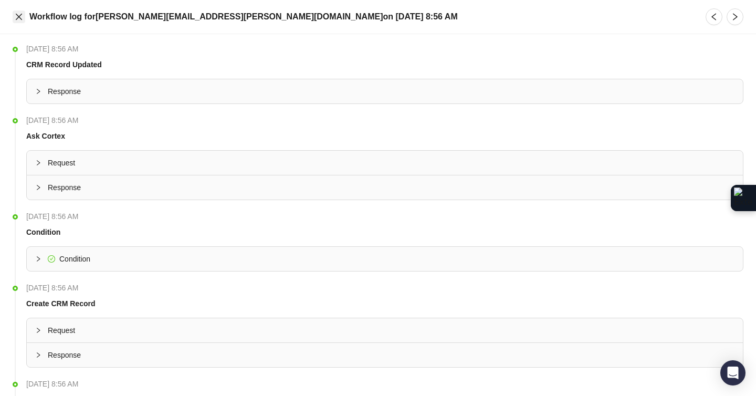
click at [20, 17] on icon "close" at bounding box center [19, 17] width 8 height 8
